Goal: Task Accomplishment & Management: Use online tool/utility

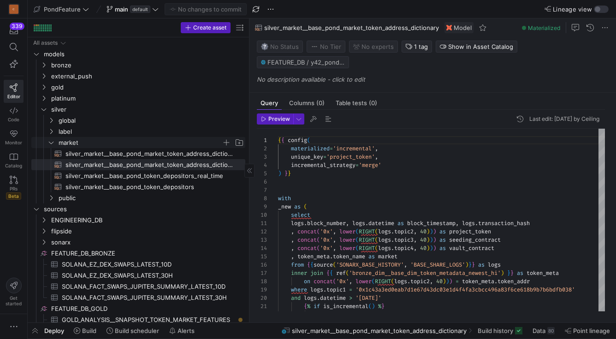
click at [71, 143] on span "market" at bounding box center [140, 142] width 163 height 11
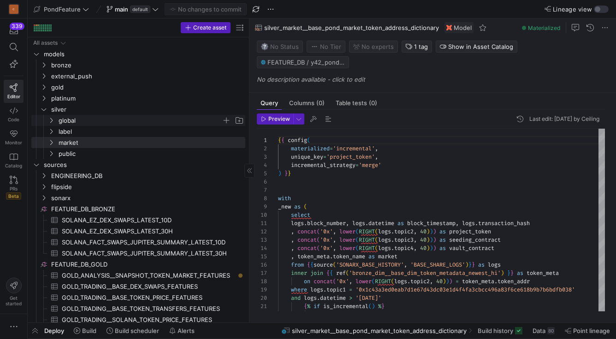
click at [70, 120] on span "global" at bounding box center [140, 120] width 163 height 11
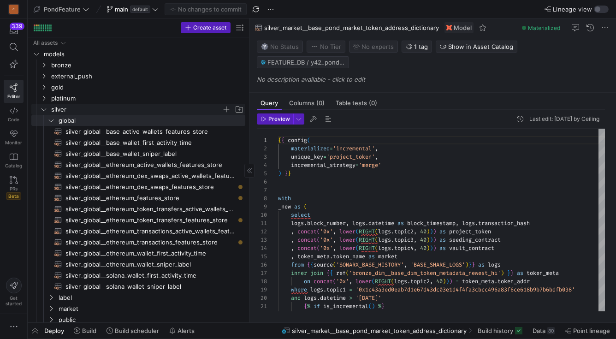
click at [61, 109] on span "silver" at bounding box center [136, 109] width 171 height 11
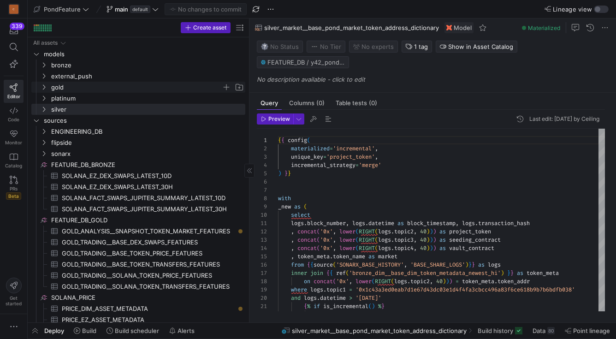
click at [62, 88] on span "gold" at bounding box center [136, 87] width 171 height 11
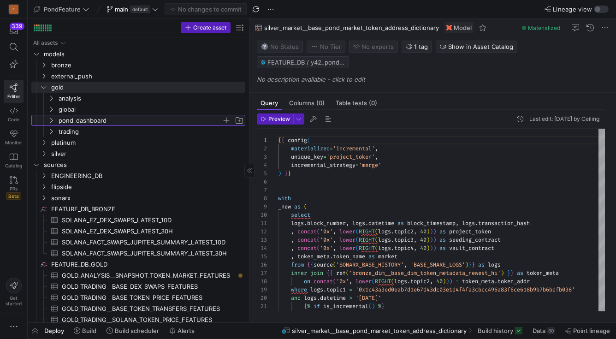
click at [77, 120] on span "pond_dashboard" at bounding box center [140, 120] width 163 height 11
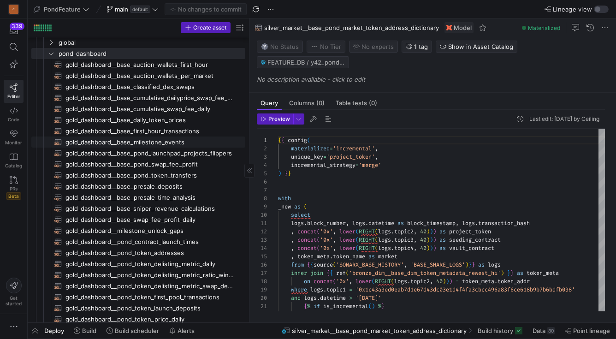
click at [158, 145] on span "gold_dashboard__base_milestone_events​​​​​​​​​​" at bounding box center [149, 142] width 169 height 11
type textarea "{{ config( materialized='incremental', incremental_strategy='append', cluster_b…"
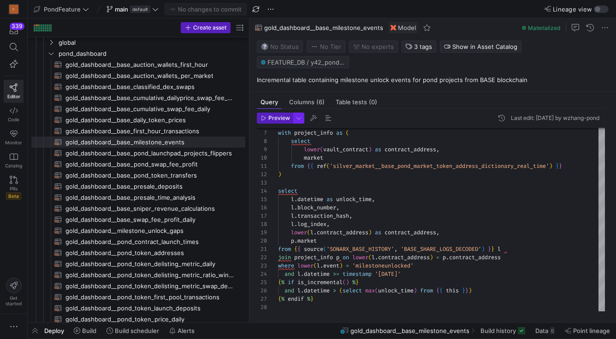
click at [301, 121] on span "button" at bounding box center [299, 118] width 10 height 10
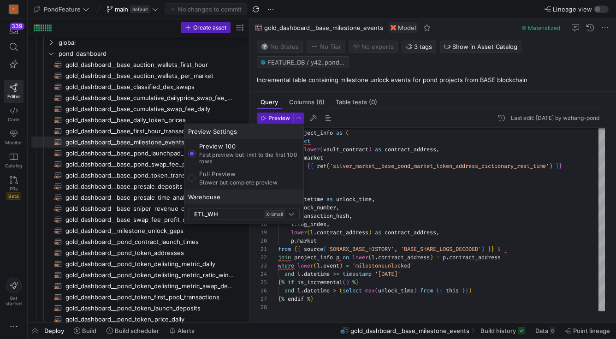
click at [329, 196] on div at bounding box center [308, 169] width 616 height 339
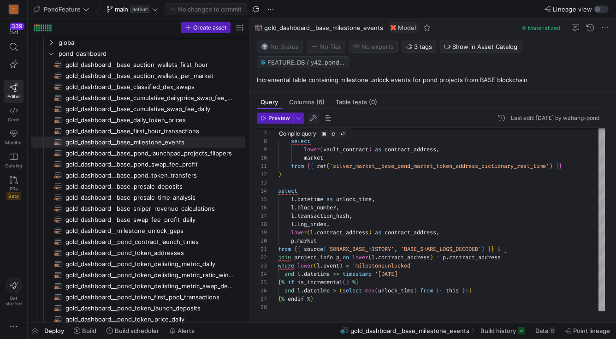
click at [315, 118] on span "button" at bounding box center [313, 117] width 11 height 11
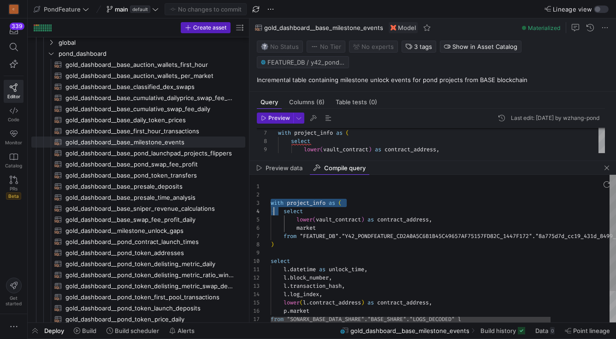
scroll to position [17, 0]
drag, startPoint x: 271, startPoint y: 204, endPoint x: 288, endPoint y: 253, distance: 51.6
click at [287, 252] on div "with project_info as ( select lower ( vault_contract ) as contract_address , ma…" at bounding box center [480, 268] width 418 height 187
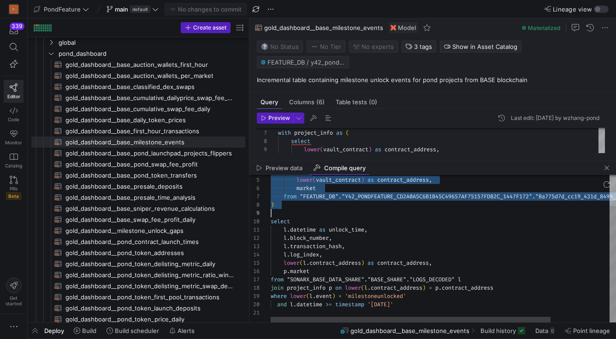
type textarea "with project_info as ( select lower(vault_contract) as contract_address, market…"
click at [415, 305] on div "select lower ( vault_contract ) as contract_address , market from "FEATURE_DB" …" at bounding box center [480, 228] width 418 height 187
